Goal: Find specific page/section: Find specific page/section

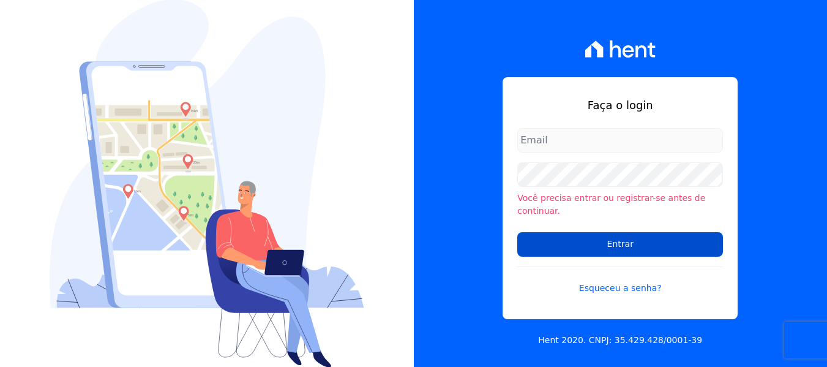
type input "[PERSON_NAME][EMAIL_ADDRESS][DOMAIN_NAME]"
click at [609, 245] on input "Entrar" at bounding box center [620, 244] width 206 height 24
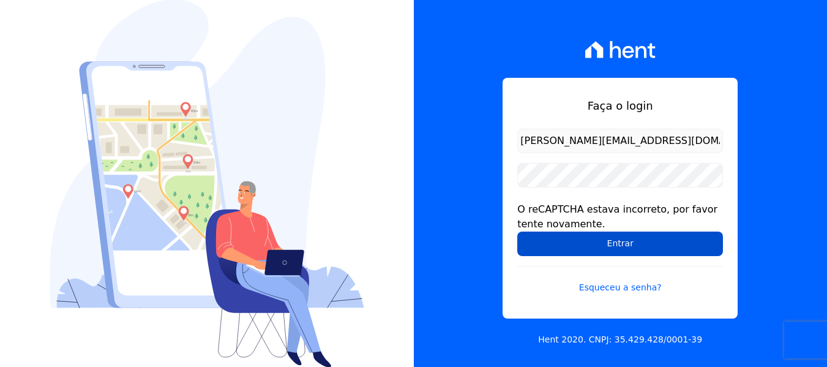
click at [619, 245] on input "Entrar" at bounding box center [620, 243] width 206 height 24
click at [635, 247] on input "Entrar" at bounding box center [620, 243] width 206 height 24
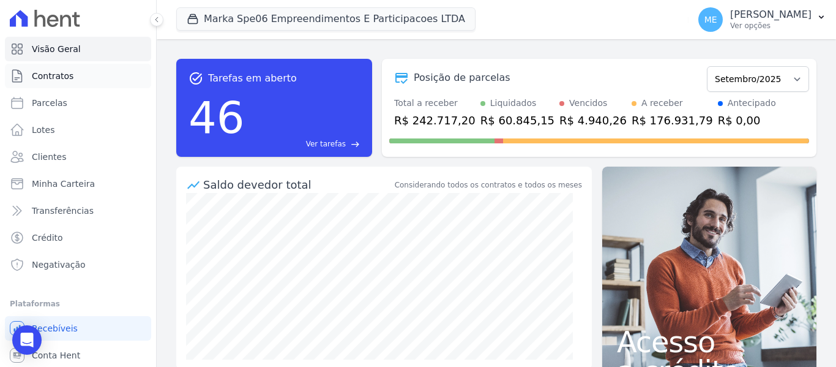
click at [39, 73] on span "Contratos" at bounding box center [53, 76] width 42 height 12
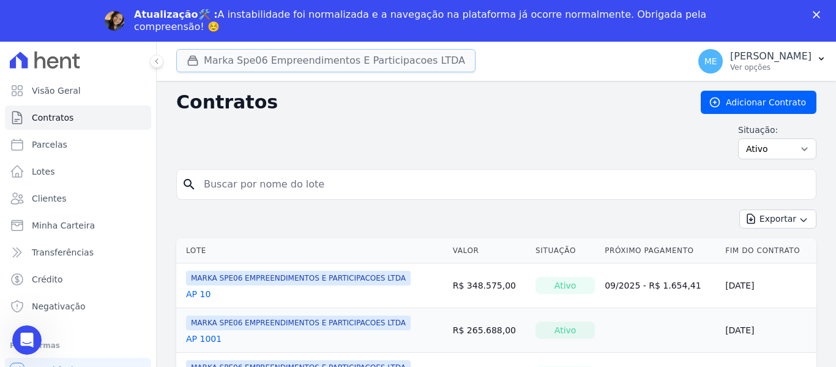
click at [403, 59] on button "Marka Spe06 Empreendimentos E Participacoes LTDA" at bounding box center [325, 60] width 299 height 23
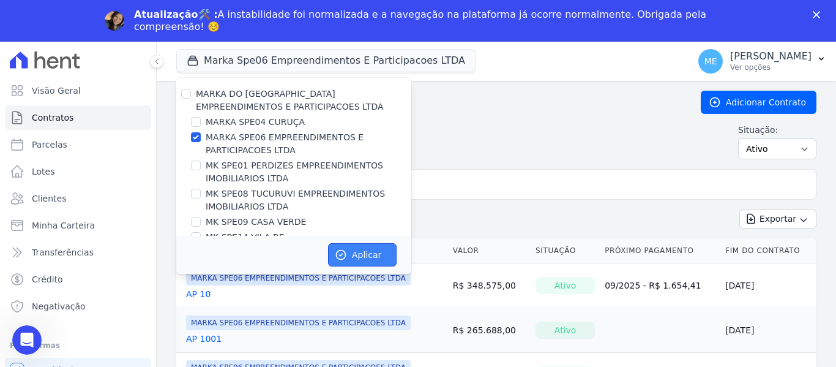
click at [361, 253] on button "Aplicar" at bounding box center [362, 254] width 69 height 23
click at [474, 181] on input "search" at bounding box center [503, 184] width 615 height 24
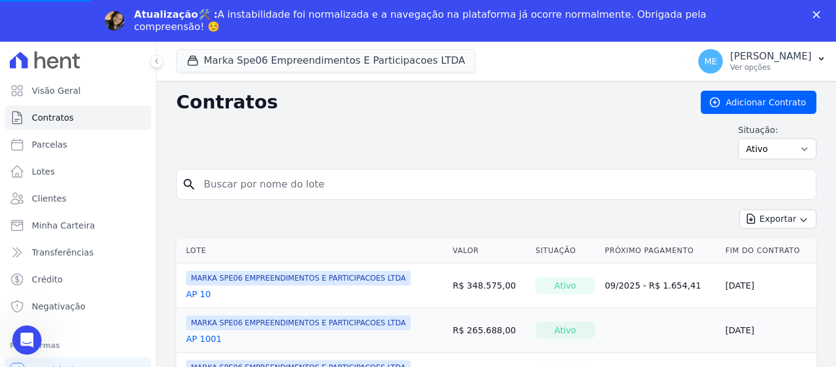
type input "1"
click at [470, 186] on input "search" at bounding box center [503, 184] width 615 height 24
type input "1008"
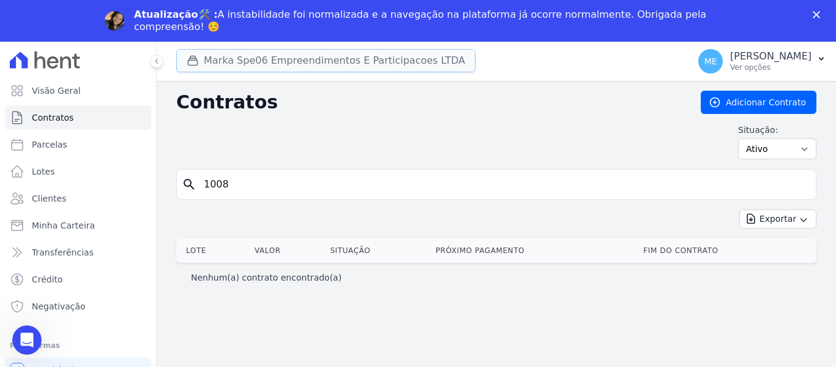
click at [380, 62] on button "Marka Spe06 Empreendimentos E Participacoes LTDA" at bounding box center [325, 60] width 299 height 23
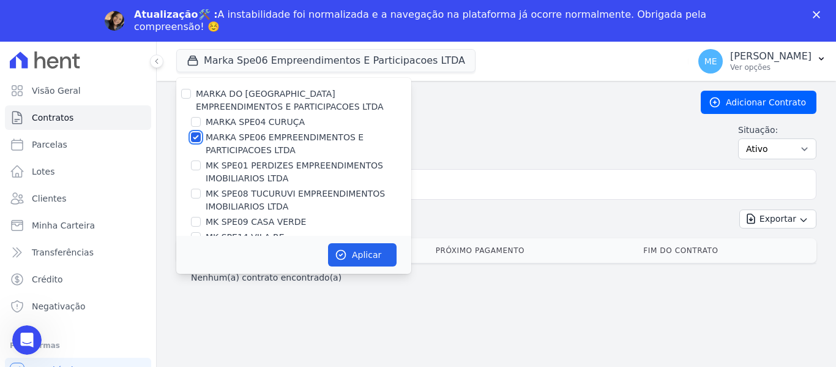
drag, startPoint x: 196, startPoint y: 137, endPoint x: 200, endPoint y: 144, distance: 8.5
click at [196, 138] on input "MARKA SPE06 EMPREENDIMENTOS E PARTICIPACOES LTDA" at bounding box center [196, 137] width 10 height 10
checkbox input "false"
click at [196, 194] on input "MK SPE08 TUCURUVI EMPREENDIMENTOS IMOBILIARIOS LTDA" at bounding box center [196, 194] width 10 height 10
checkbox input "true"
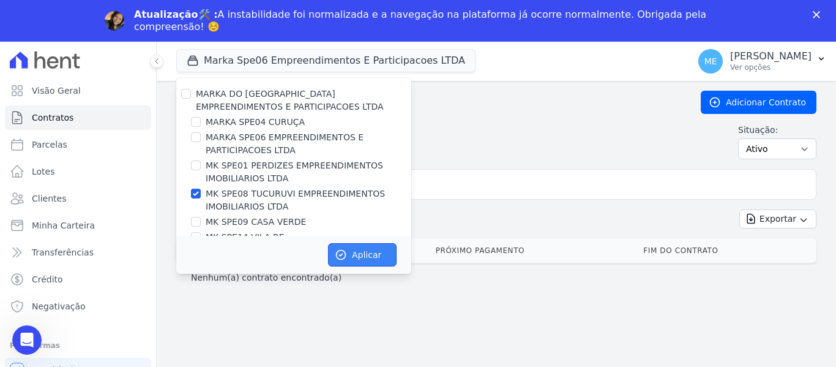
click at [383, 255] on button "Aplicar" at bounding box center [362, 254] width 69 height 23
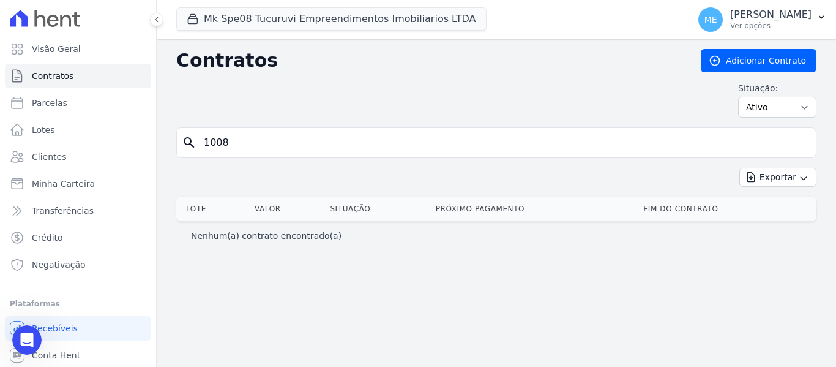
click at [305, 146] on div "Contratos Adicionar Contrato Situação: Ativo Todos Pausado Distratado Rascunho …" at bounding box center [496, 202] width 679 height 327
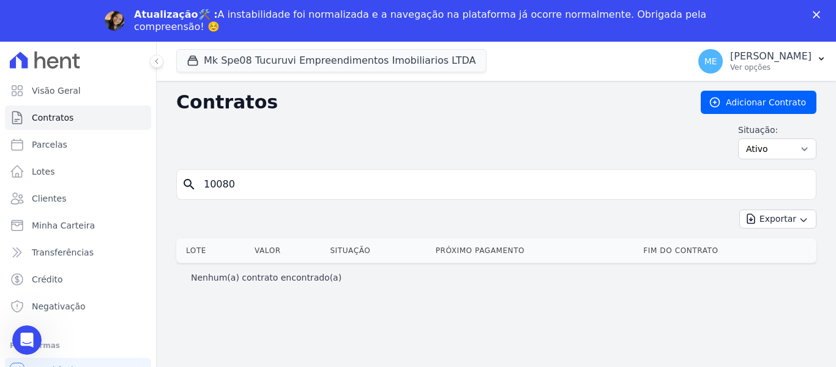
drag, startPoint x: 300, startPoint y: 185, endPoint x: -138, endPoint y: 134, distance: 440.7
click at [0, 134] on html "Visão Geral Contratos [GEOGRAPHIC_DATA] Lotes Clientes Minha Carteira Transferê…" at bounding box center [418, 204] width 836 height 408
type input "1008"
